Goal: Use online tool/utility: Utilize a website feature to perform a specific function

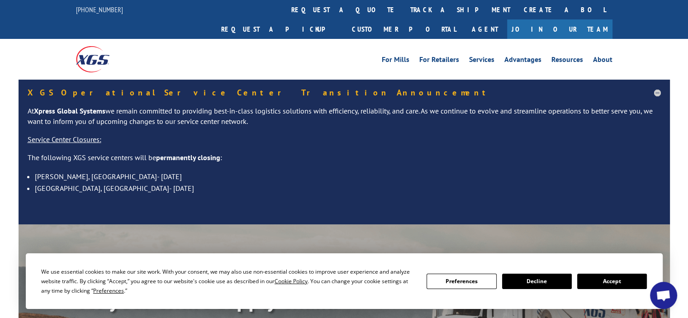
click at [604, 287] on button "Accept" at bounding box center [613, 281] width 70 height 15
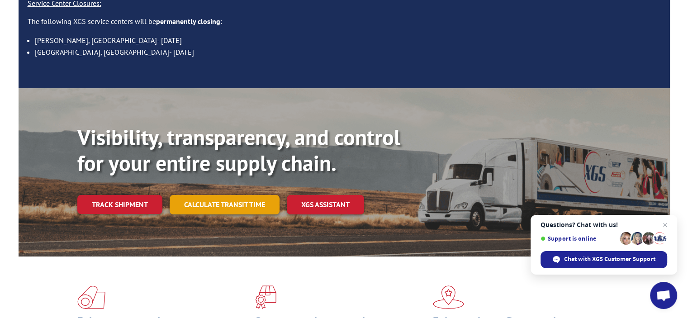
scroll to position [136, 0]
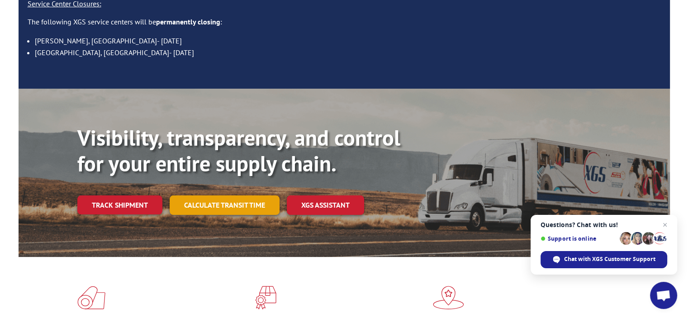
click at [241, 196] on link "Calculate transit time" at bounding box center [225, 205] width 110 height 19
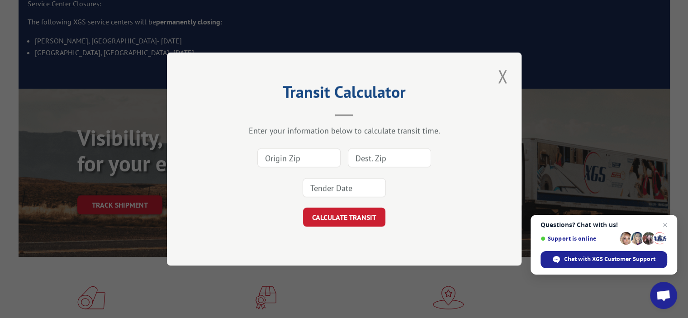
click at [288, 156] on input at bounding box center [299, 157] width 83 height 19
type input "07501"
click at [378, 158] on input at bounding box center [389, 157] width 83 height 19
type input "84115"
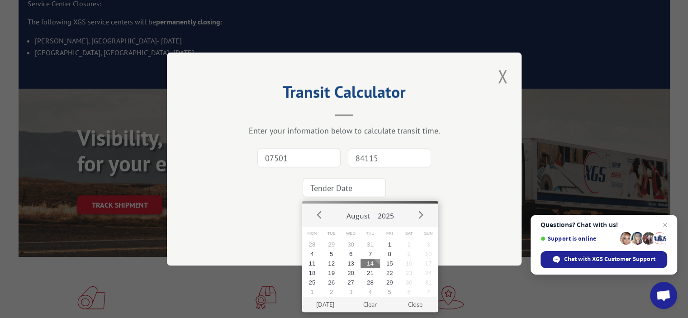
click at [365, 188] on input at bounding box center [344, 187] width 83 height 19
drag, startPoint x: 368, startPoint y: 267, endPoint x: 363, endPoint y: 254, distance: 12.9
click at [368, 266] on button "14" at bounding box center [370, 264] width 19 height 10
type input "[DATE]"
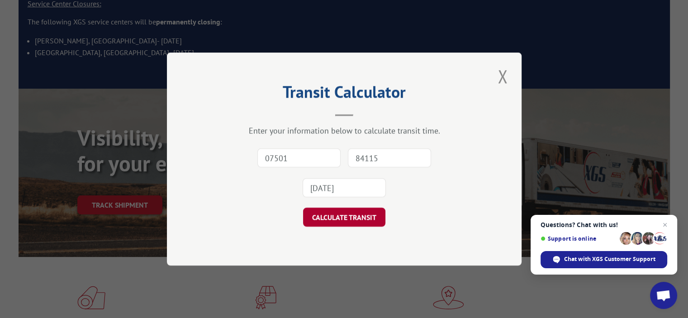
click at [349, 219] on button "CALCULATE TRANSIT" at bounding box center [344, 217] width 82 height 19
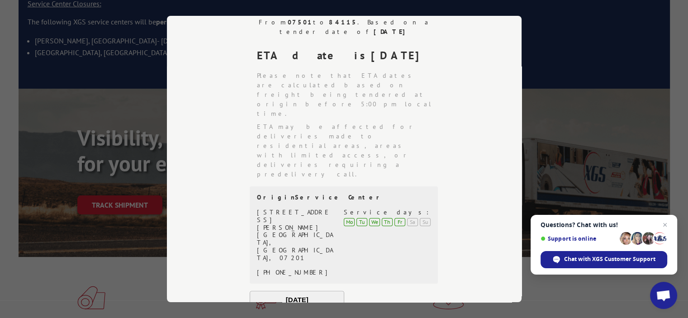
scroll to position [180, 0]
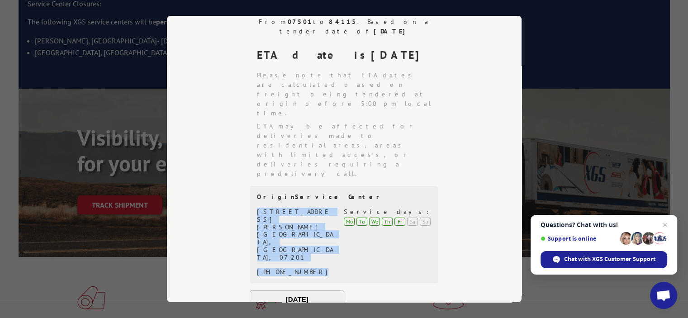
drag, startPoint x: 250, startPoint y: 135, endPoint x: 313, endPoint y: 148, distance: 64.6
click at [313, 186] on div "Origin Service Center [STREET_ADDRESS][PERSON_NAME] (908) 440-0363 Service days…" at bounding box center [344, 234] width 188 height 97
drag, startPoint x: 307, startPoint y: 145, endPoint x: 291, endPoint y: 153, distance: 17.2
click at [303, 208] on div "[STREET_ADDRESS][PERSON_NAME] (908) 440-0363" at bounding box center [299, 242] width 84 height 68
click at [307, 208] on div "[STREET_ADDRESS][PERSON_NAME] (908) 440-0363" at bounding box center [299, 242] width 84 height 68
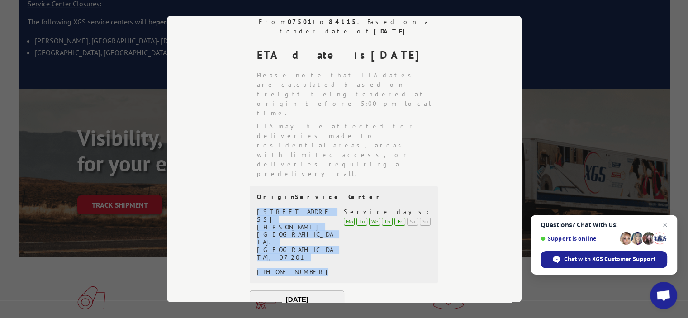
click at [297, 269] on div "[PHONE_NUMBER]" at bounding box center [295, 273] width 76 height 8
click at [295, 269] on div "[PHONE_NUMBER]" at bounding box center [295, 273] width 76 height 8
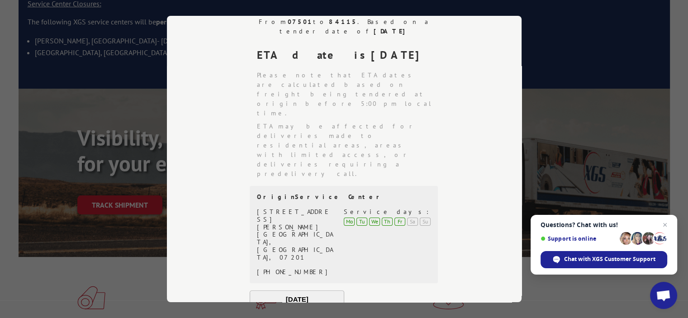
click at [279, 269] on div "[PHONE_NUMBER]" at bounding box center [295, 273] width 76 height 8
copy div "[PHONE_NUMBER]"
